Goal: Use online tool/utility: Utilize a website feature to perform a specific function

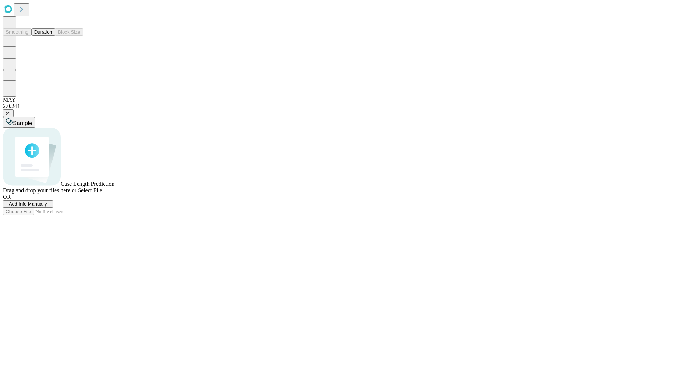
click at [47, 206] on span "Add Info Manually" at bounding box center [28, 203] width 38 height 5
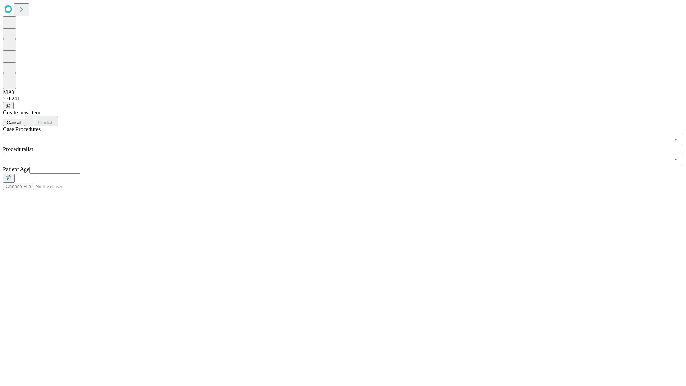
click at [80, 166] on input "text" at bounding box center [54, 169] width 51 height 7
type input "**"
click at [348, 153] on input "text" at bounding box center [336, 160] width 666 height 14
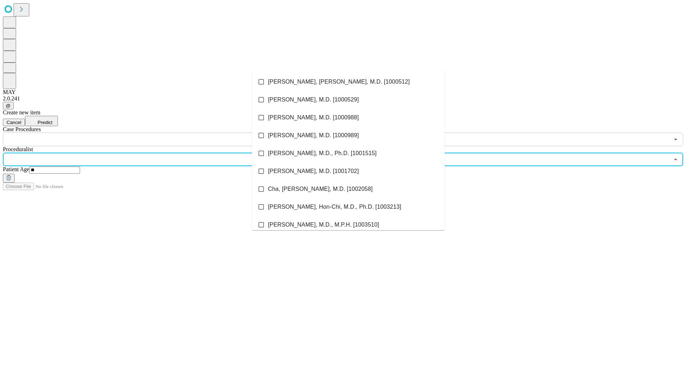
click at [348, 82] on li "[PERSON_NAME], [PERSON_NAME], M.D. [1000512]" at bounding box center [348, 82] width 193 height 18
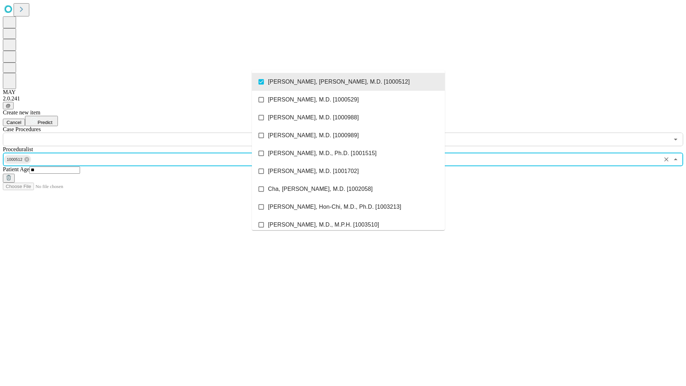
click at [150, 133] on input "text" at bounding box center [336, 140] width 666 height 14
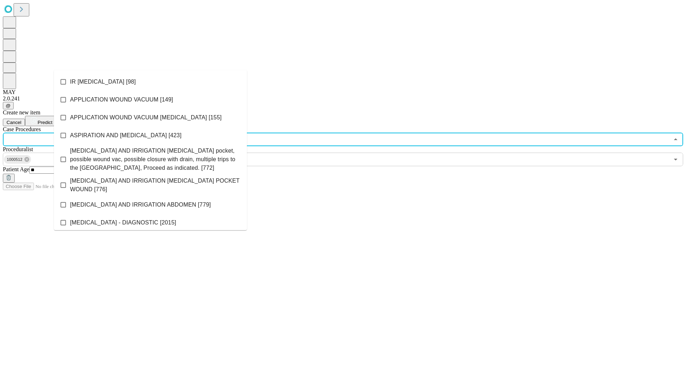
click at [150, 82] on li "IR [MEDICAL_DATA] [98]" at bounding box center [150, 82] width 193 height 18
click at [52, 120] on span "Predict" at bounding box center [45, 122] width 15 height 5
